Goal: Transaction & Acquisition: Purchase product/service

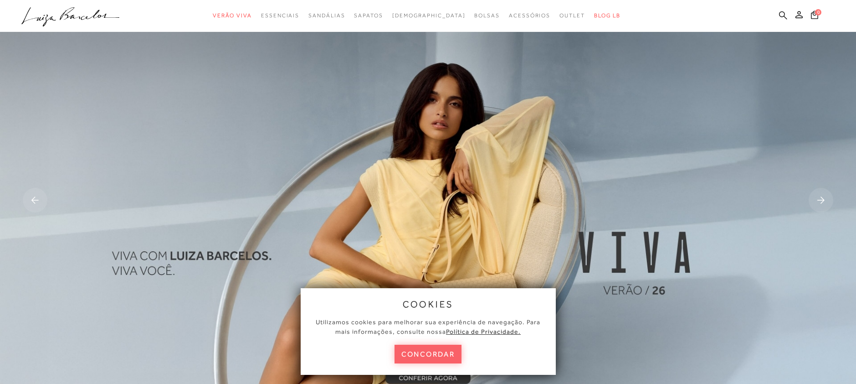
click at [781, 16] on icon at bounding box center [783, 15] width 8 height 8
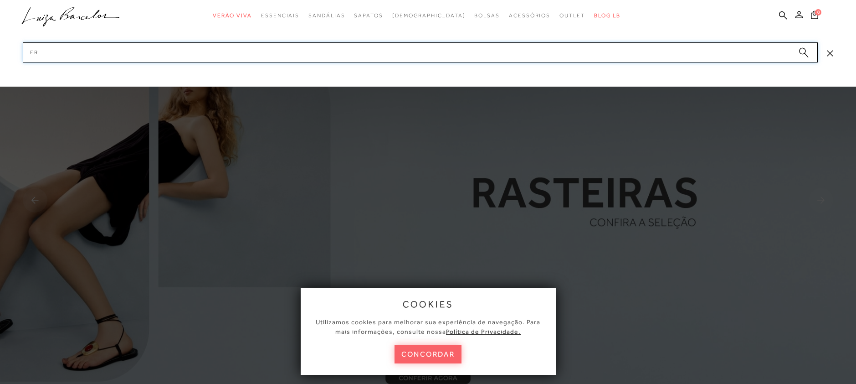
type input "e"
type input "vermelho"
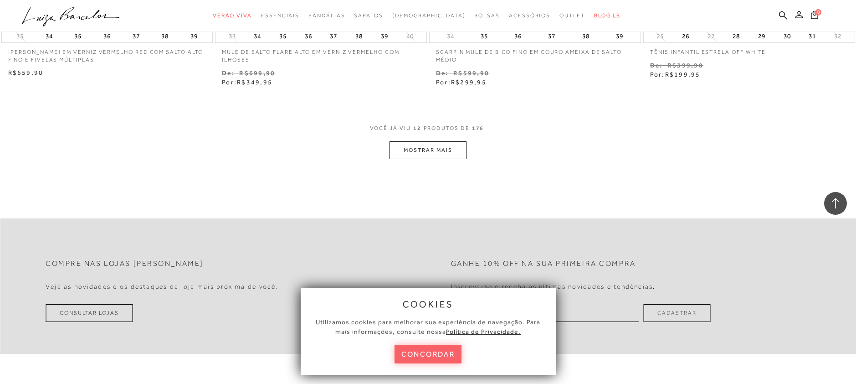
scroll to position [1165, 0]
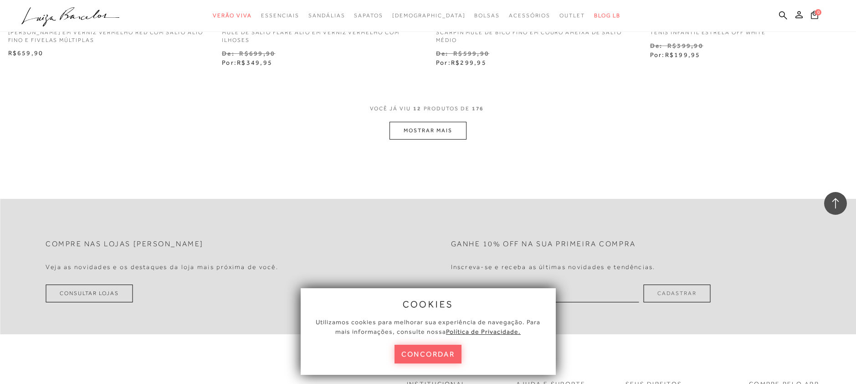
click at [422, 128] on button "MOSTRAR MAIS" at bounding box center [428, 131] width 77 height 18
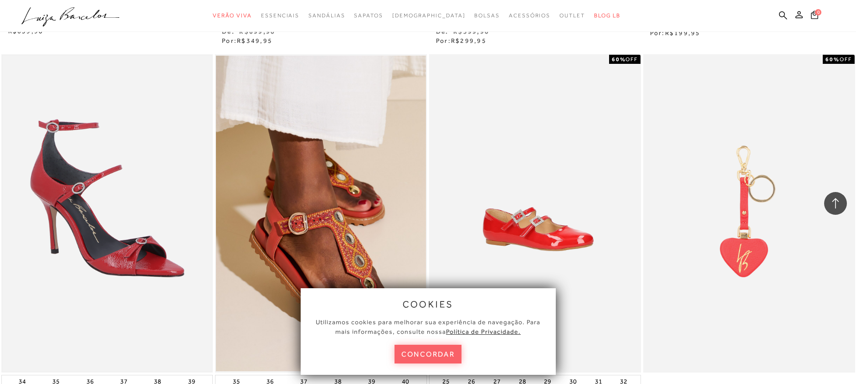
click at [102, 218] on img at bounding box center [107, 213] width 210 height 315
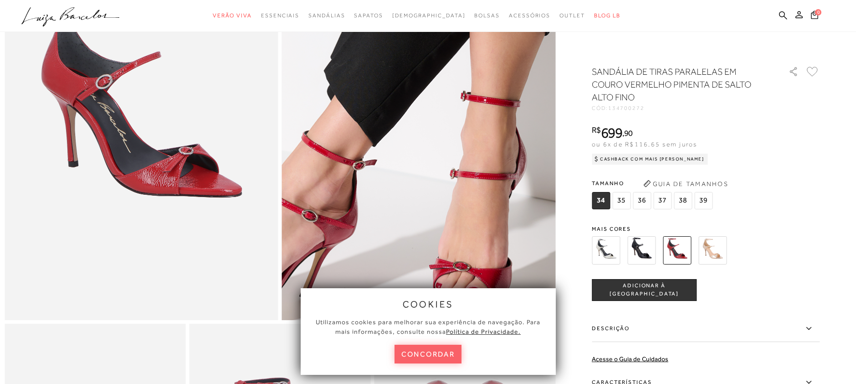
scroll to position [196, 0]
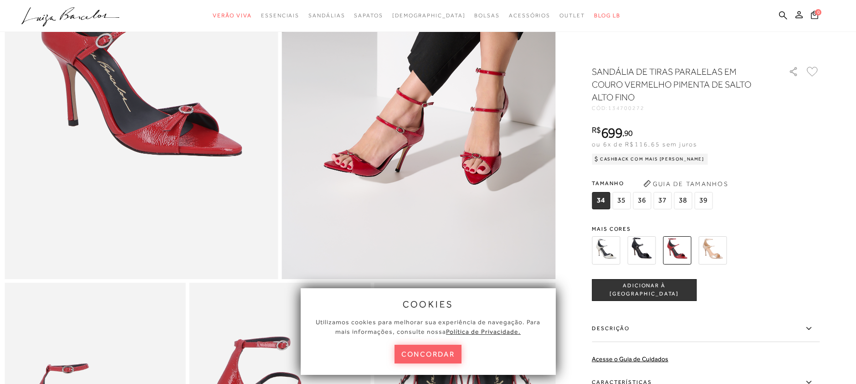
click at [639, 247] on img at bounding box center [641, 250] width 28 height 28
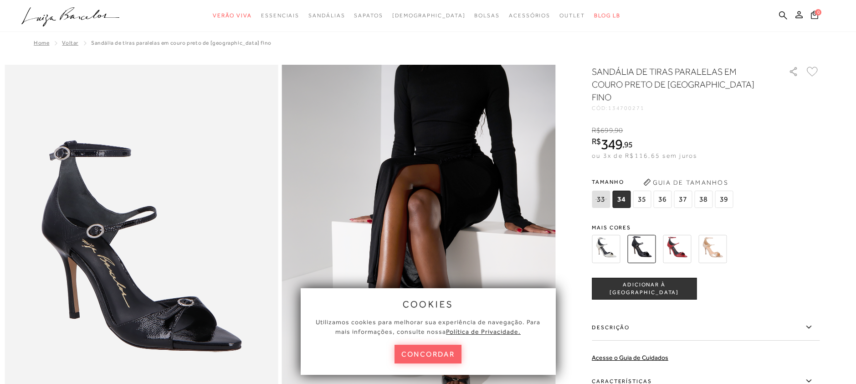
click at [725, 241] on img at bounding box center [713, 249] width 28 height 28
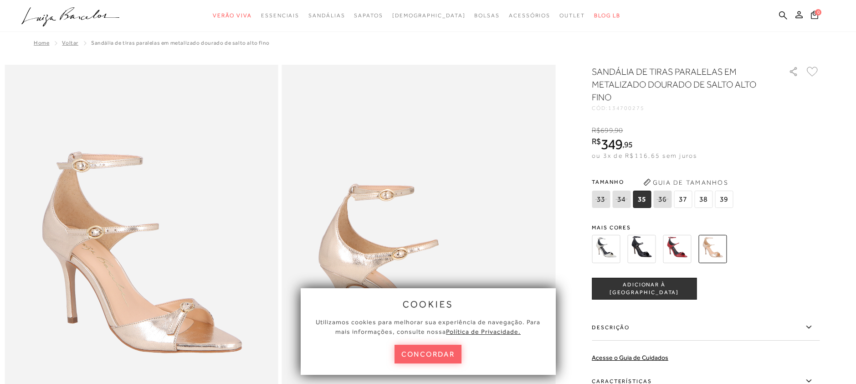
click at [609, 253] on img at bounding box center [606, 249] width 28 height 28
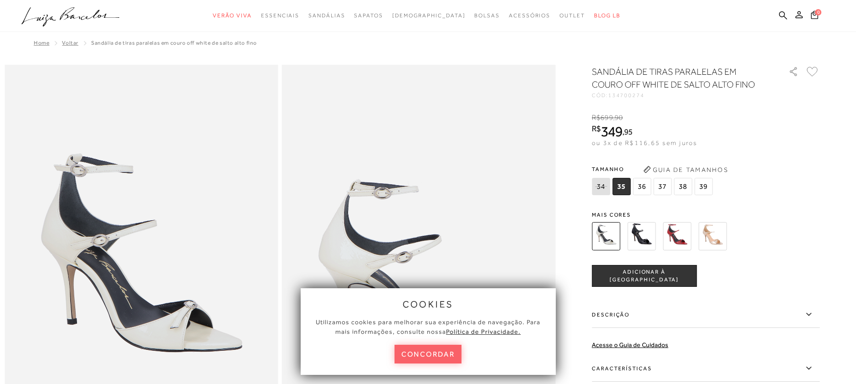
click at [678, 241] on img at bounding box center [677, 236] width 28 height 28
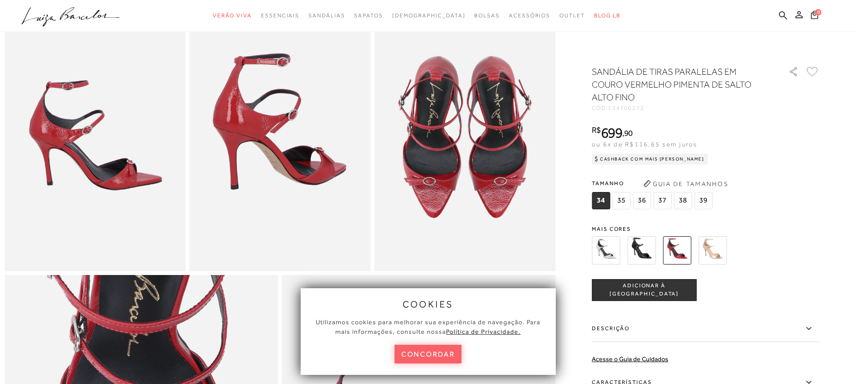
scroll to position [478, 0]
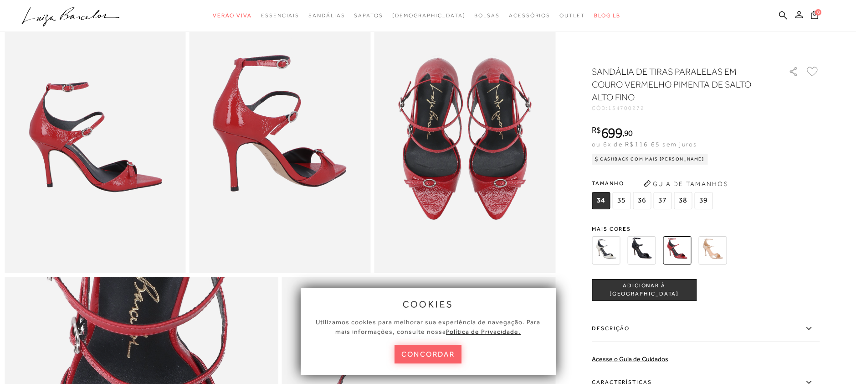
click at [632, 158] on div "Cashback com Mais [PERSON_NAME]" at bounding box center [650, 159] width 116 height 11
